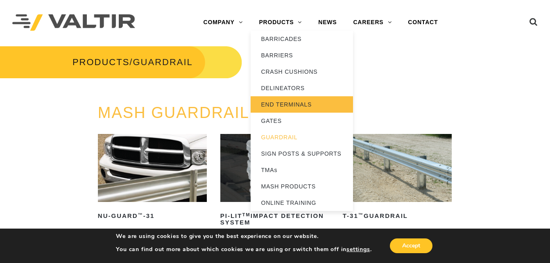
click at [283, 103] on link "END TERMINALS" at bounding box center [302, 104] width 102 height 16
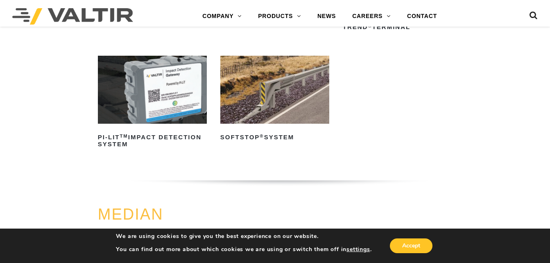
scroll to position [212, 0]
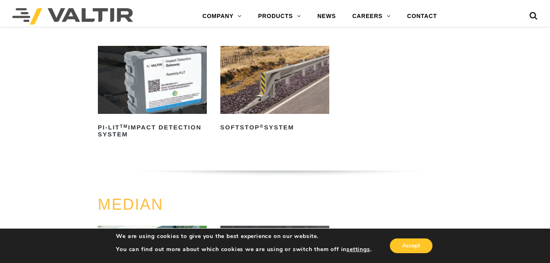
click at [289, 77] on img at bounding box center [274, 80] width 109 height 68
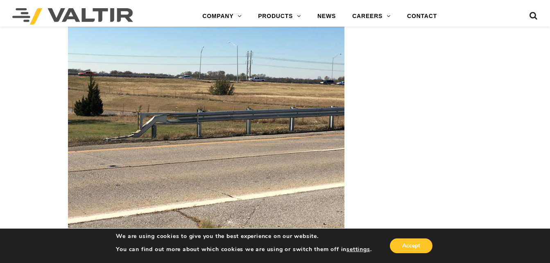
scroll to position [1788, 0]
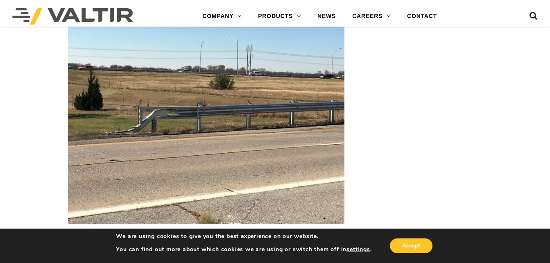
click at [219, 138] on img at bounding box center [206, 120] width 276 height 208
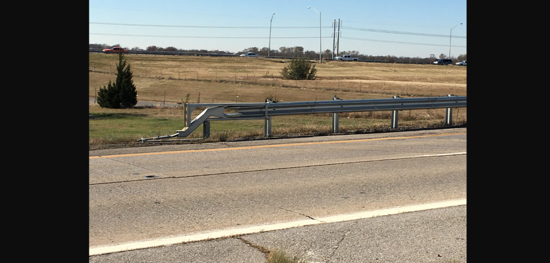
scroll to position [2337, 0]
click at [387, 114] on img at bounding box center [278, 131] width 350 height 263
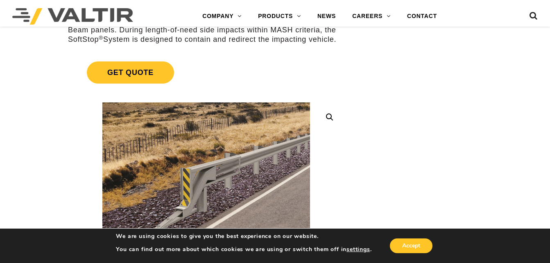
scroll to position [139, 0]
